Goal: Task Accomplishment & Management: Use online tool/utility

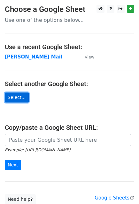
click at [13, 97] on link "Select..." at bounding box center [17, 97] width 24 height 10
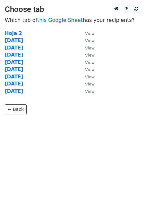
click at [26, 41] on td "15 Sept" at bounding box center [42, 40] width 74 height 7
click at [12, 40] on strong "15 Sept" at bounding box center [14, 41] width 18 height 6
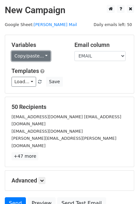
click at [42, 55] on link "Copy/paste..." at bounding box center [31, 56] width 39 height 10
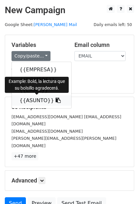
click at [56, 101] on icon at bounding box center [58, 99] width 5 height 5
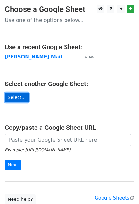
click at [15, 97] on link "Select..." at bounding box center [17, 97] width 24 height 10
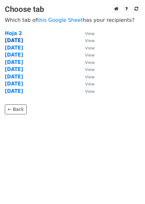
click at [18, 41] on strong "15 Sept" at bounding box center [14, 41] width 18 height 6
click at [18, 39] on strong "15 Sept" at bounding box center [14, 41] width 18 height 6
click at [15, 40] on strong "15 Sept" at bounding box center [14, 41] width 18 height 6
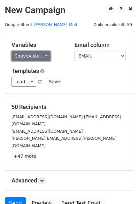
click at [34, 57] on link "Copy/paste..." at bounding box center [31, 56] width 39 height 10
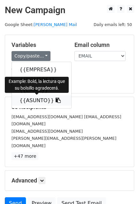
click at [56, 99] on icon at bounding box center [58, 99] width 5 height 5
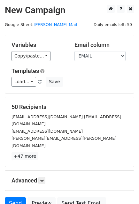
click at [131, 90] on div "Variables Copy/paste... {{EMPRESA}} {{NOMBRE}} {{EMAIL}} {{ASUNTO}} Email colum…" at bounding box center [69, 64] width 129 height 58
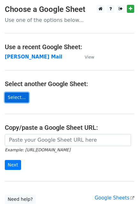
click at [19, 96] on link "Select..." at bounding box center [17, 97] width 24 height 10
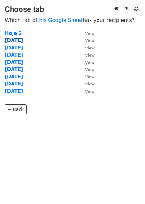
click at [13, 41] on strong "[DATE]" at bounding box center [14, 41] width 18 height 6
click at [13, 41] on strong "15 Sept" at bounding box center [14, 41] width 18 height 6
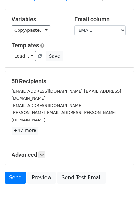
scroll to position [36, 0]
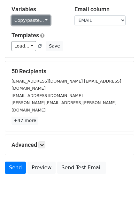
click at [35, 18] on link "Copy/paste..." at bounding box center [31, 20] width 39 height 10
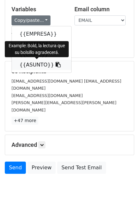
click at [52, 66] on link "{{ASUNTO}}" at bounding box center [42, 65] width 60 height 10
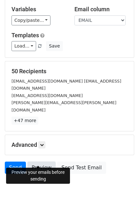
click at [39, 161] on link "Preview" at bounding box center [42, 167] width 28 height 12
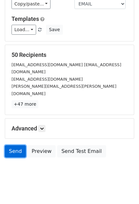
click at [13, 145] on link "Send" at bounding box center [15, 151] width 21 height 12
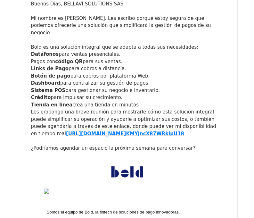
scroll to position [1507, 0]
